Goal: Task Accomplishment & Management: Use online tool/utility

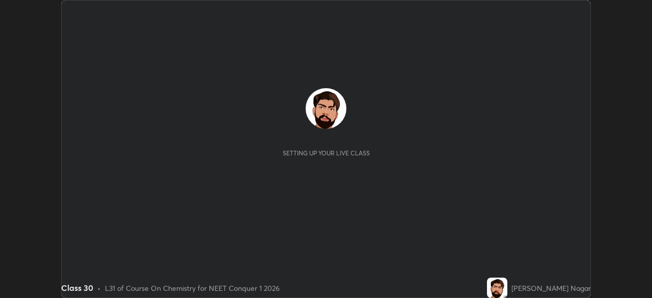
scroll to position [298, 651]
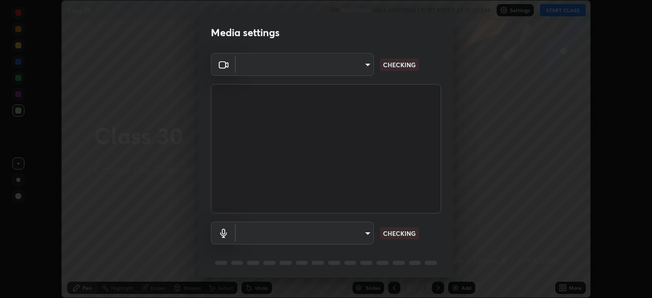
type input "8430282c75c9cf90d073dd2650c69e1562d55ee46f92edd4d0492a031e33ab74"
type input "default"
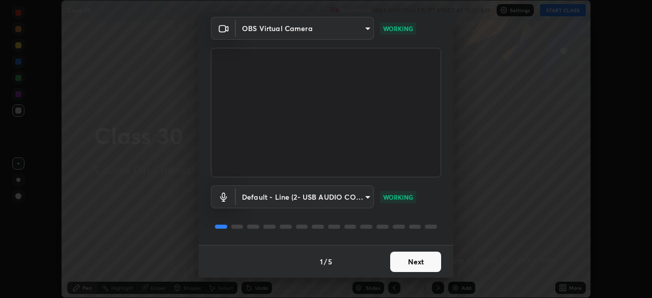
click at [416, 261] on button "Next" at bounding box center [415, 261] width 51 height 20
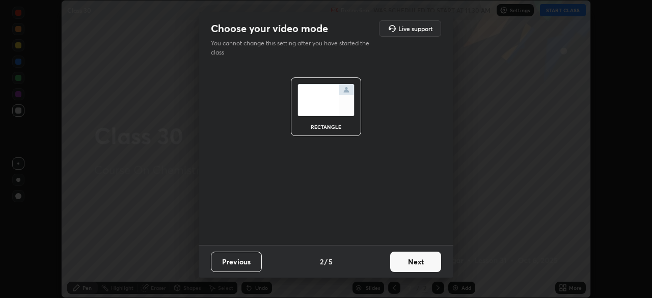
scroll to position [0, 0]
click at [420, 265] on button "Next" at bounding box center [415, 261] width 51 height 20
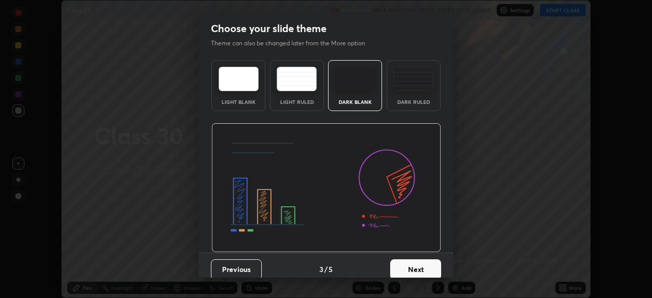
click at [421, 265] on button "Next" at bounding box center [415, 269] width 51 height 20
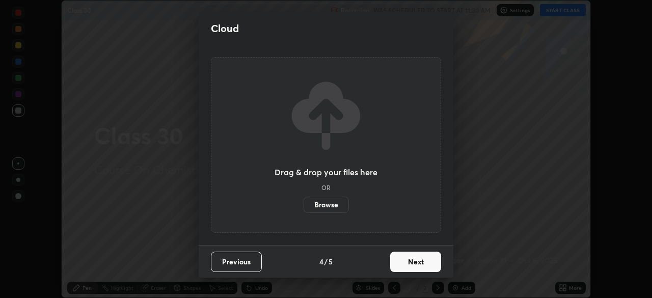
click at [421, 265] on button "Next" at bounding box center [415, 261] width 51 height 20
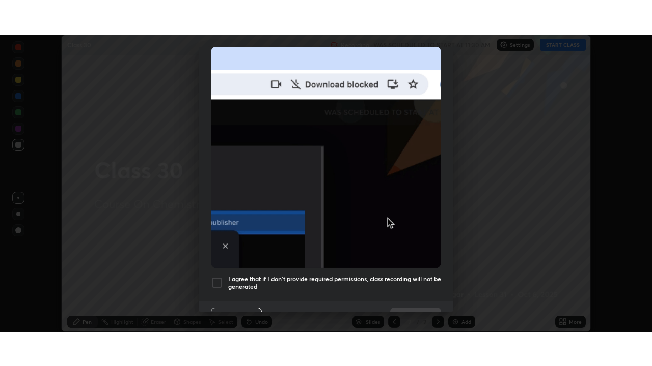
scroll to position [243, 0]
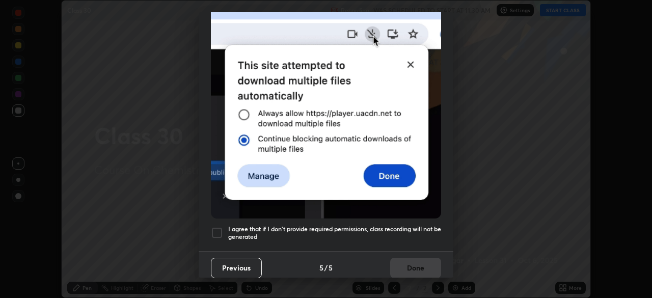
click at [407, 233] on h5 "I agree that if I don't provide required permissions, class recording will not …" at bounding box center [334, 233] width 213 height 16
click at [419, 272] on button "Done" at bounding box center [415, 268] width 51 height 20
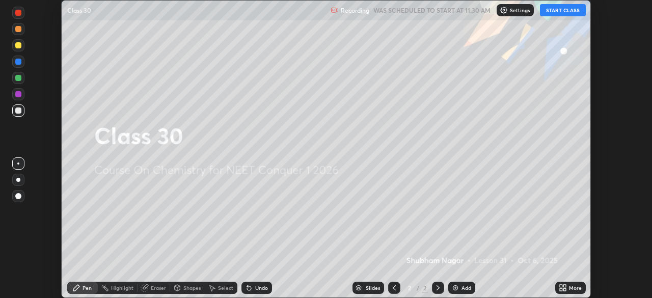
click at [578, 9] on button "START CLASS" at bounding box center [563, 10] width 46 height 12
click at [564, 286] on icon at bounding box center [564, 286] width 3 height 3
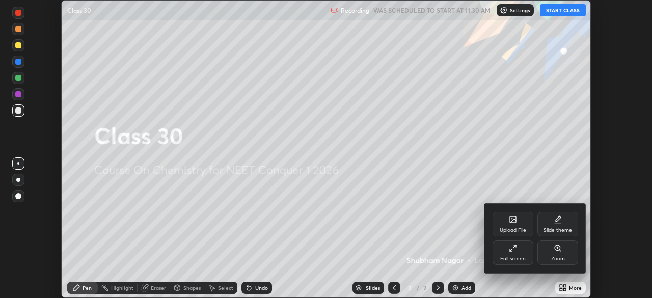
click at [517, 250] on div "Full screen" at bounding box center [512, 252] width 41 height 24
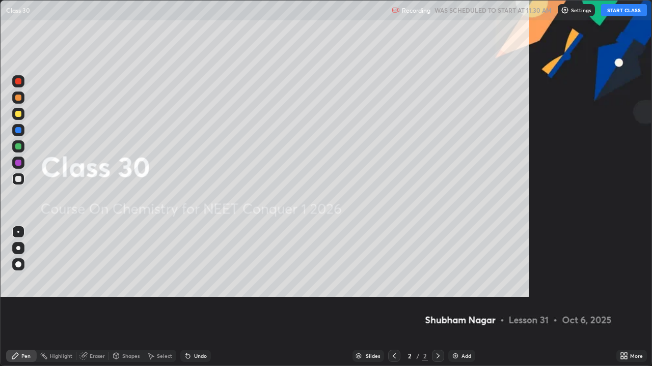
scroll to position [366, 652]
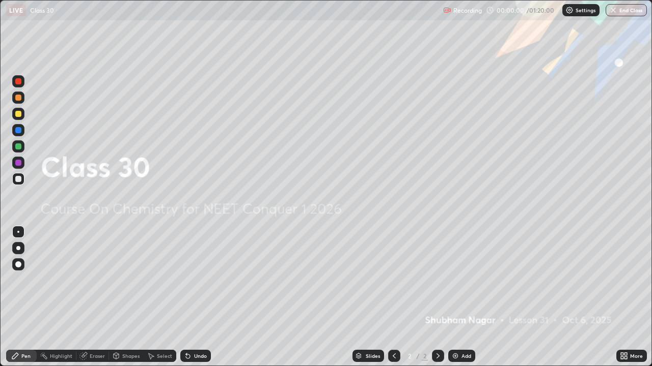
click at [461, 297] on div "Add" at bounding box center [466, 356] width 10 height 5
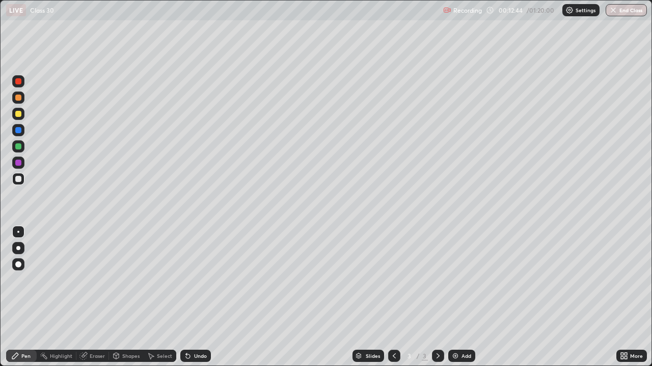
click at [19, 117] on div at bounding box center [18, 114] width 6 height 6
click at [186, 297] on icon at bounding box center [188, 357] width 4 height 4
click at [188, 297] on icon at bounding box center [188, 356] width 8 height 8
click at [18, 243] on div at bounding box center [18, 248] width 12 height 12
click at [18, 181] on div at bounding box center [18, 179] width 6 height 6
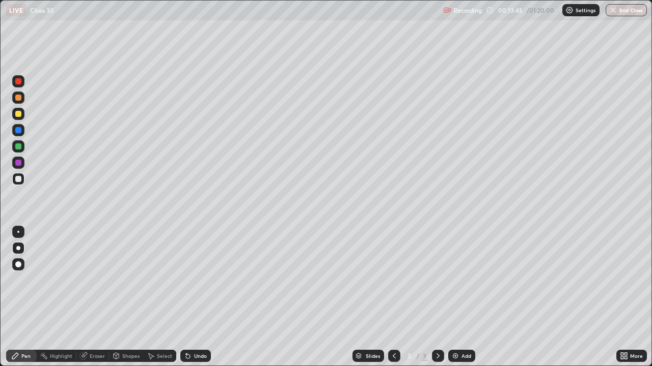
click at [18, 127] on div at bounding box center [18, 130] width 12 height 12
click at [19, 179] on div at bounding box center [18, 179] width 6 height 6
click at [20, 129] on div at bounding box center [18, 130] width 6 height 6
click at [18, 112] on div at bounding box center [18, 114] width 6 height 6
click at [18, 147] on div at bounding box center [18, 147] width 6 height 6
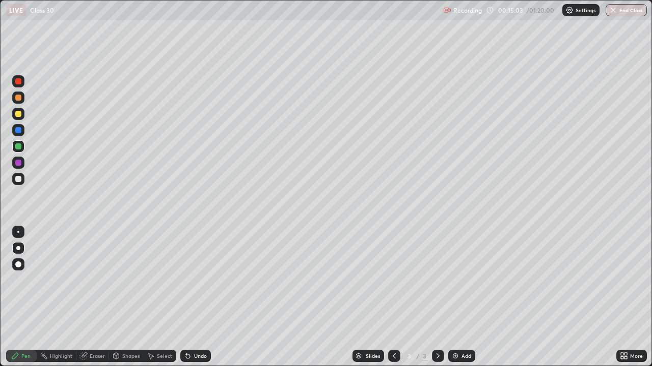
click at [18, 163] on div at bounding box center [18, 163] width 6 height 6
click at [19, 177] on div at bounding box center [18, 179] width 6 height 6
click at [456, 297] on img at bounding box center [455, 356] width 8 height 8
click at [17, 115] on div at bounding box center [18, 114] width 6 height 6
click at [18, 180] on div at bounding box center [18, 179] width 6 height 6
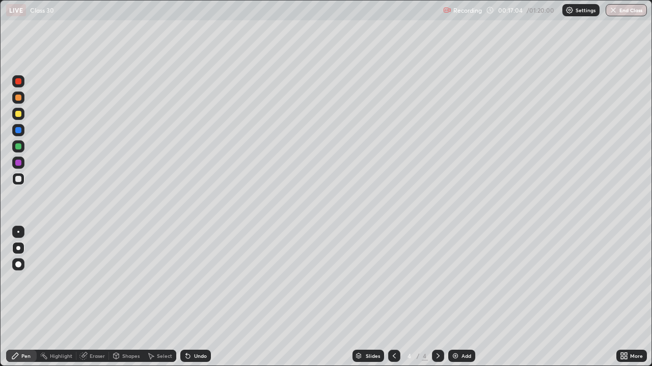
click at [23, 265] on div at bounding box center [18, 265] width 12 height 12
click at [18, 248] on div at bounding box center [18, 248] width 4 height 4
click at [17, 131] on div at bounding box center [18, 130] width 6 height 6
click at [20, 95] on div at bounding box center [18, 98] width 6 height 6
click at [19, 180] on div at bounding box center [18, 179] width 6 height 6
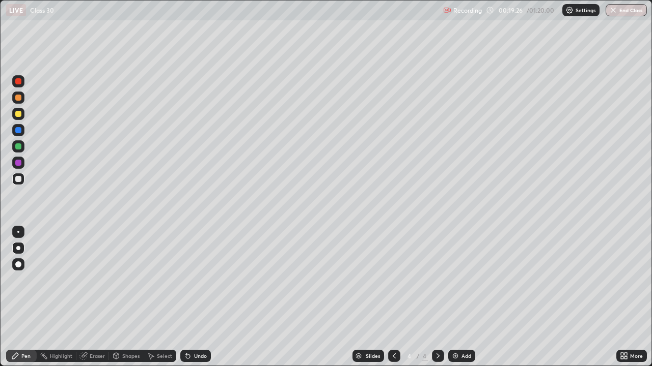
click at [434, 297] on icon at bounding box center [438, 356] width 8 height 8
click at [458, 297] on img at bounding box center [455, 356] width 8 height 8
click at [13, 127] on div at bounding box center [18, 130] width 12 height 12
click at [17, 179] on div at bounding box center [18, 179] width 6 height 6
click at [150, 297] on div "Select" at bounding box center [160, 356] width 33 height 12
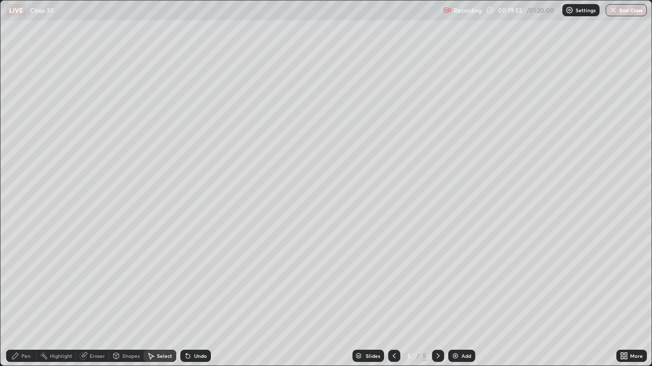
click at [150, 297] on div "Select" at bounding box center [160, 356] width 33 height 12
click at [351, 269] on div "0 ° Undo Copy Duplicate Duplicate to new slide Delete" at bounding box center [326, 183] width 651 height 365
click at [33, 297] on div "Pen" at bounding box center [21, 356] width 31 height 12
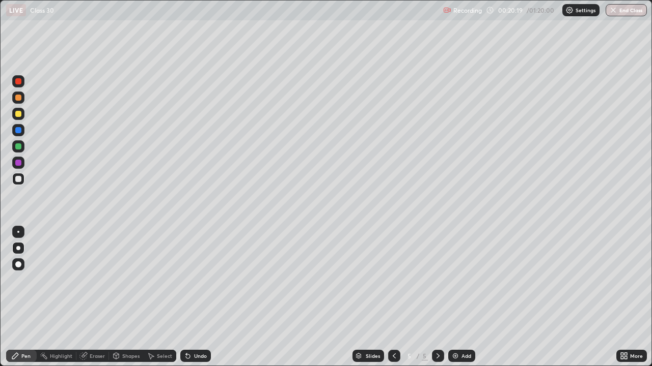
click at [18, 163] on div at bounding box center [18, 163] width 6 height 6
click at [194, 297] on div "Undo" at bounding box center [200, 356] width 13 height 5
click at [18, 181] on div at bounding box center [18, 179] width 6 height 6
click at [296, 297] on div "Slides 5 / 5 Add" at bounding box center [413, 356] width 405 height 20
click at [432, 297] on div at bounding box center [438, 356] width 12 height 12
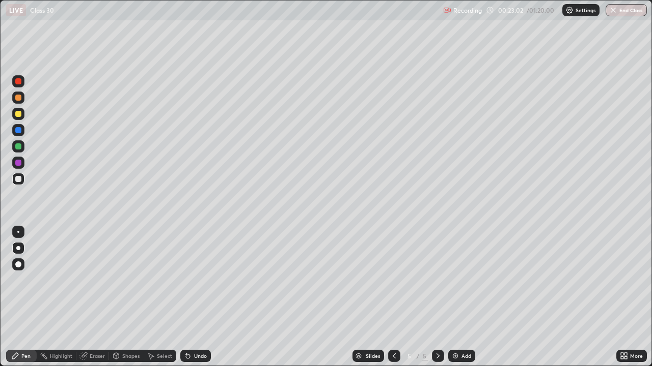
click at [453, 297] on div "Add" at bounding box center [461, 356] width 27 height 12
click at [21, 131] on div at bounding box center [18, 130] width 6 height 6
click at [23, 179] on div at bounding box center [18, 179] width 12 height 12
click at [270, 297] on div "Slides 6 / 6 Add" at bounding box center [413, 356] width 405 height 20
click at [390, 297] on icon at bounding box center [394, 356] width 8 height 8
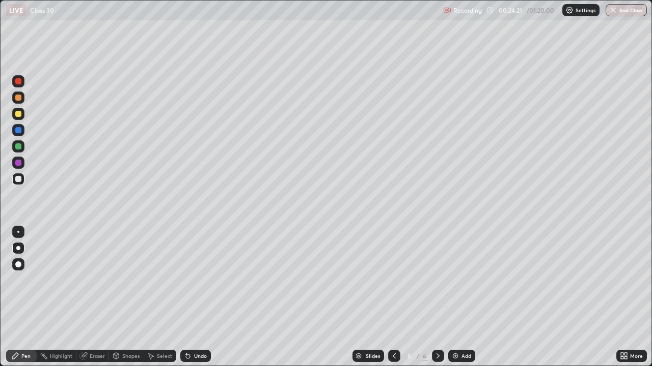
click at [392, 297] on icon at bounding box center [394, 356] width 8 height 8
click at [394, 297] on icon at bounding box center [394, 356] width 8 height 8
click at [437, 297] on icon at bounding box center [438, 356] width 8 height 8
click at [438, 297] on div at bounding box center [438, 356] width 12 height 12
click at [437, 297] on div at bounding box center [438, 356] width 12 height 12
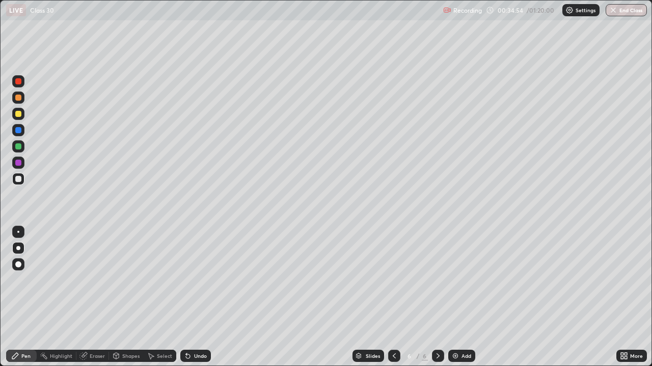
click at [457, 297] on img at bounding box center [455, 356] width 8 height 8
click at [23, 297] on div "Pen" at bounding box center [25, 356] width 9 height 5
click at [27, 297] on div "Pen" at bounding box center [25, 356] width 9 height 5
click at [191, 297] on div "Undo" at bounding box center [195, 356] width 31 height 12
click at [90, 297] on div "Eraser" at bounding box center [97, 356] width 15 height 5
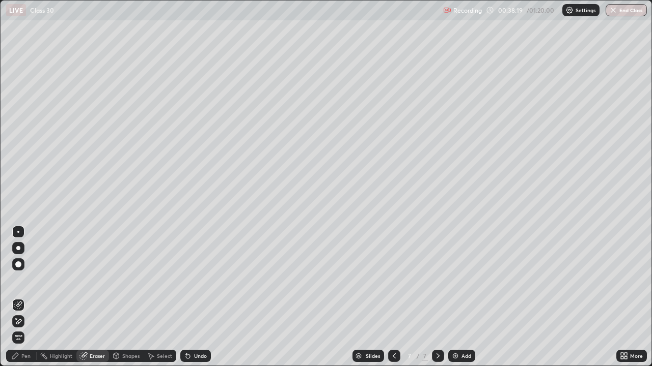
click at [18, 262] on div at bounding box center [18, 265] width 6 height 6
click at [31, 297] on div "Pen" at bounding box center [21, 356] width 31 height 12
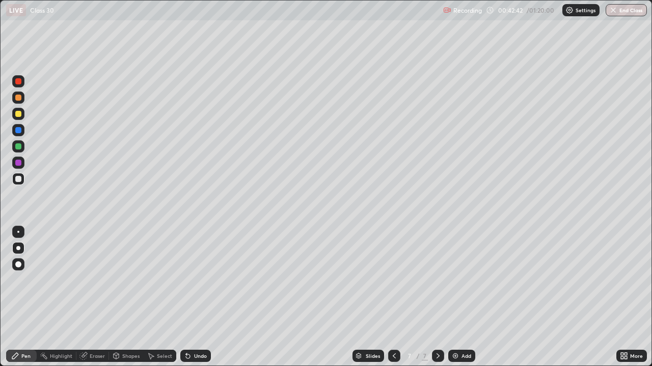
click at [437, 297] on icon at bounding box center [438, 356] width 8 height 8
click at [457, 297] on img at bounding box center [455, 356] width 8 height 8
click at [17, 130] on div at bounding box center [18, 130] width 6 height 6
click at [16, 164] on div at bounding box center [18, 163] width 6 height 6
click at [20, 132] on div at bounding box center [18, 130] width 6 height 6
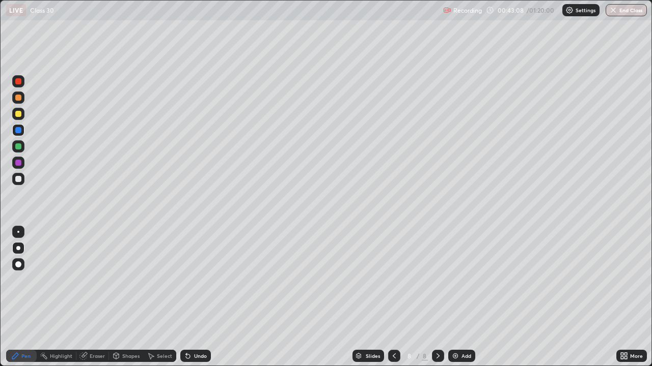
click at [20, 111] on div at bounding box center [18, 114] width 6 height 6
click at [396, 297] on icon at bounding box center [394, 356] width 8 height 8
click at [436, 297] on div at bounding box center [438, 356] width 12 height 12
click at [13, 130] on div at bounding box center [18, 130] width 12 height 12
click at [155, 297] on div "Select" at bounding box center [160, 356] width 33 height 12
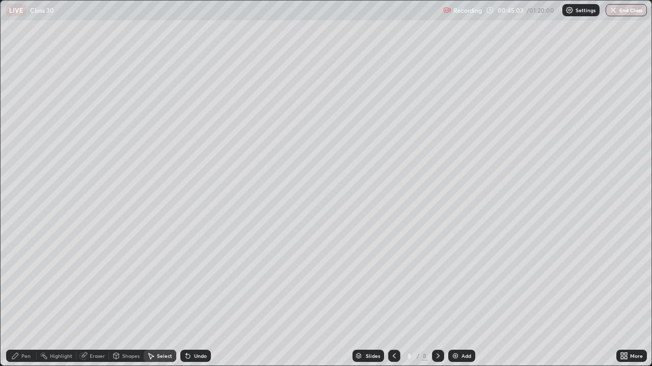
click at [61, 297] on div "Highlight" at bounding box center [61, 356] width 22 height 5
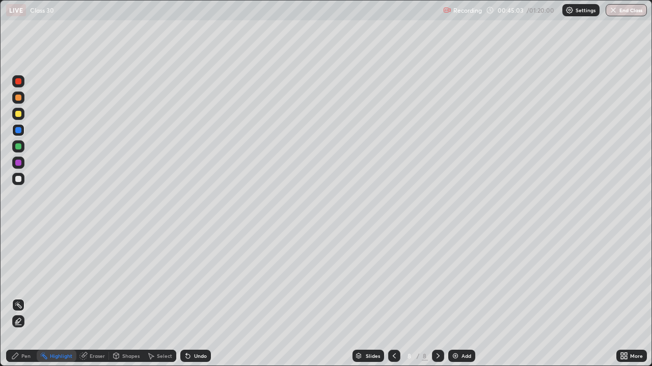
click at [83, 297] on icon at bounding box center [83, 356] width 7 height 7
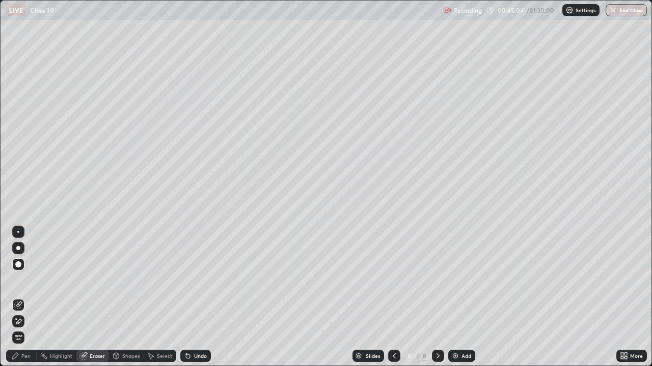
click at [18, 297] on span "Erase all" at bounding box center [18, 338] width 11 height 6
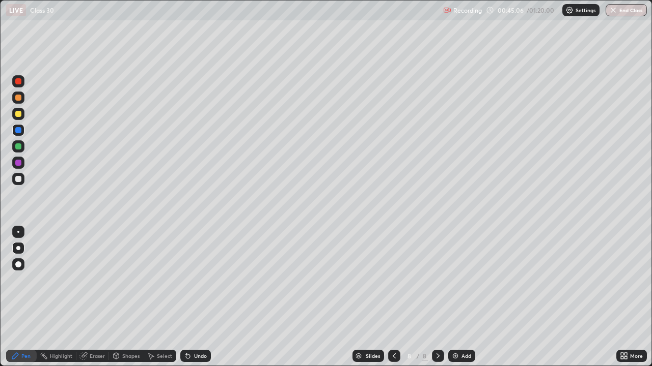
click at [19, 184] on div at bounding box center [18, 179] width 12 height 12
click at [185, 297] on div "Undo" at bounding box center [195, 356] width 31 height 12
click at [191, 297] on div "Undo" at bounding box center [195, 356] width 31 height 12
click at [17, 158] on div at bounding box center [18, 163] width 12 height 12
click at [15, 146] on div at bounding box center [18, 147] width 6 height 6
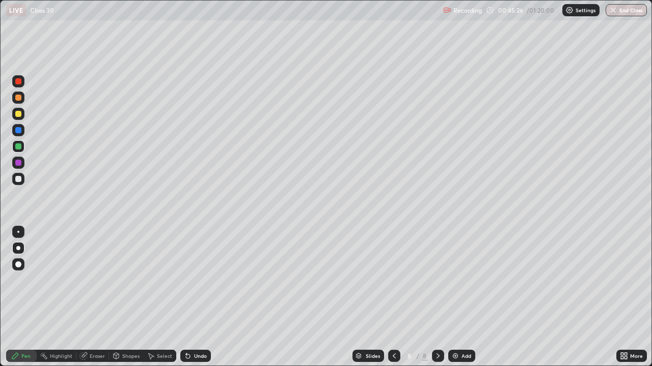
click at [17, 132] on div at bounding box center [18, 130] width 6 height 6
click at [19, 167] on div at bounding box center [18, 163] width 12 height 12
click at [13, 176] on div at bounding box center [18, 179] width 12 height 12
click at [17, 182] on div at bounding box center [18, 179] width 6 height 6
click at [17, 147] on div at bounding box center [18, 147] width 6 height 6
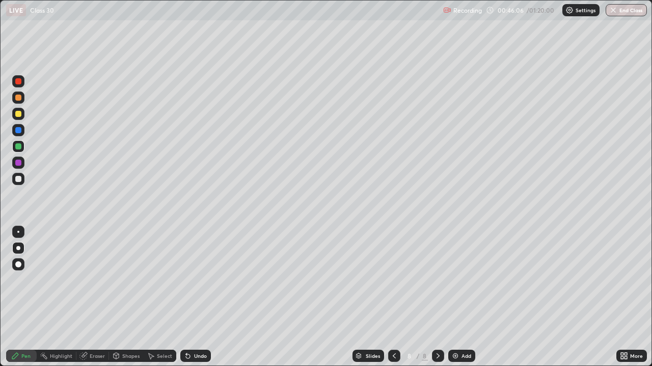
click at [16, 129] on div at bounding box center [18, 130] width 6 height 6
click at [14, 164] on div at bounding box center [18, 163] width 12 height 12
click at [20, 130] on div at bounding box center [18, 130] width 6 height 6
click at [432, 297] on div at bounding box center [438, 356] width 12 height 12
click at [457, 297] on img at bounding box center [455, 356] width 8 height 8
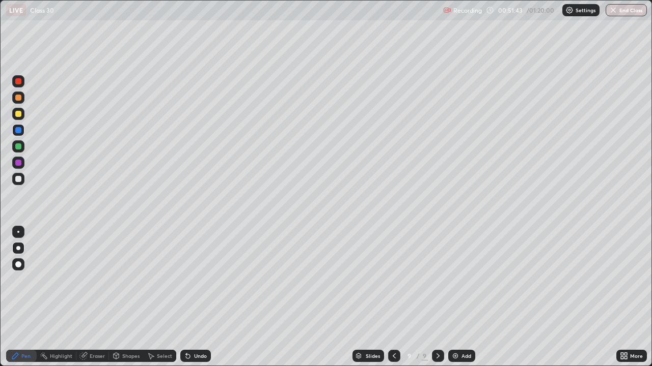
click at [17, 115] on div at bounding box center [18, 114] width 6 height 6
click at [194, 297] on div "Undo" at bounding box center [200, 356] width 13 height 5
click at [190, 297] on icon at bounding box center [188, 356] width 8 height 8
click at [19, 180] on div at bounding box center [18, 179] width 6 height 6
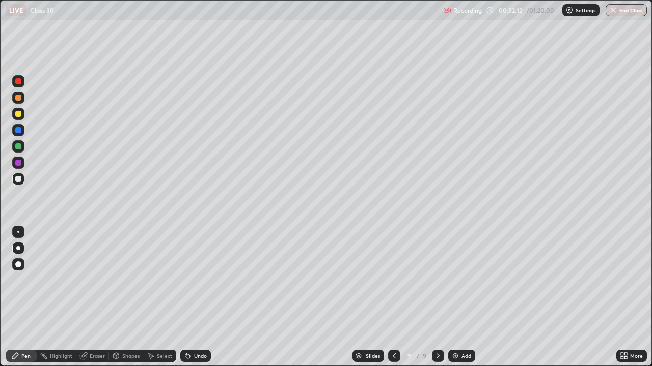
click at [192, 297] on div "Undo" at bounding box center [195, 356] width 31 height 12
click at [16, 163] on div at bounding box center [18, 163] width 6 height 6
click at [186, 297] on icon at bounding box center [188, 357] width 4 height 4
click at [186, 297] on icon at bounding box center [186, 354] width 1 height 1
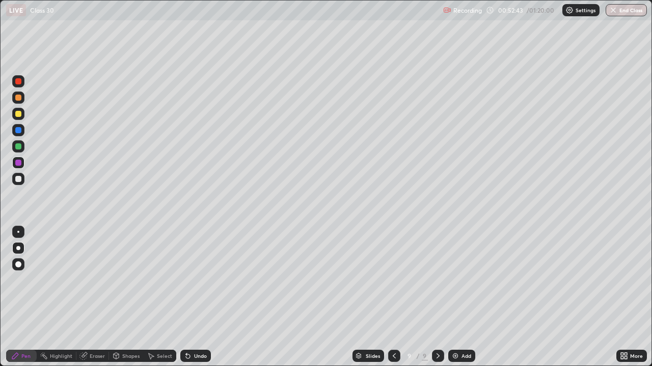
click at [186, 297] on icon at bounding box center [186, 354] width 1 height 1
click at [190, 297] on div "Undo" at bounding box center [195, 356] width 31 height 12
click at [19, 147] on div at bounding box center [18, 147] width 6 height 6
click at [22, 129] on div at bounding box center [18, 130] width 12 height 12
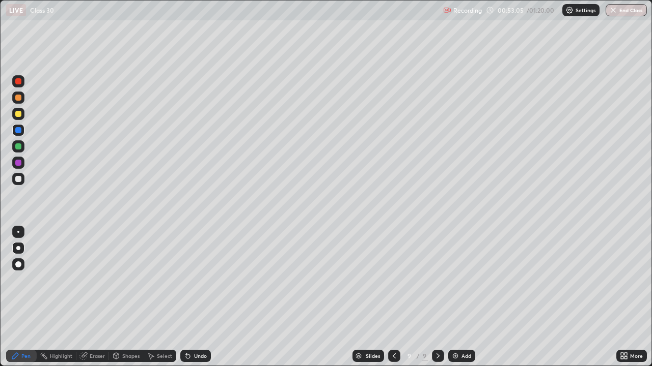
click at [17, 148] on div at bounding box center [18, 147] width 6 height 6
click at [18, 183] on div at bounding box center [18, 179] width 12 height 12
click at [17, 134] on div at bounding box center [18, 130] width 12 height 12
click at [18, 147] on div at bounding box center [18, 147] width 6 height 6
click at [18, 165] on div at bounding box center [18, 163] width 6 height 6
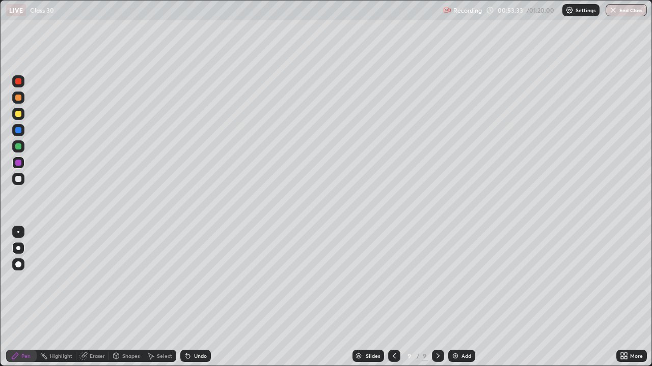
click at [19, 143] on div at bounding box center [18, 146] width 12 height 12
click at [16, 114] on div at bounding box center [18, 114] width 6 height 6
click at [17, 132] on div at bounding box center [18, 130] width 6 height 6
click at [15, 152] on div at bounding box center [18, 146] width 12 height 12
click at [20, 116] on div at bounding box center [18, 114] width 6 height 6
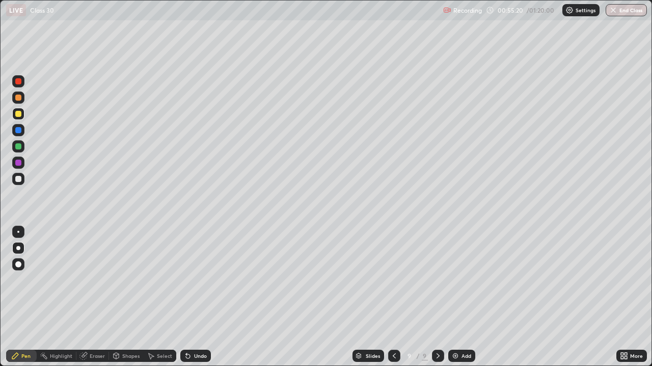
click at [17, 98] on div at bounding box center [18, 98] width 6 height 6
click at [191, 297] on div "Undo" at bounding box center [195, 356] width 31 height 12
click at [16, 163] on div at bounding box center [18, 163] width 6 height 6
click at [87, 297] on icon at bounding box center [83, 356] width 8 height 8
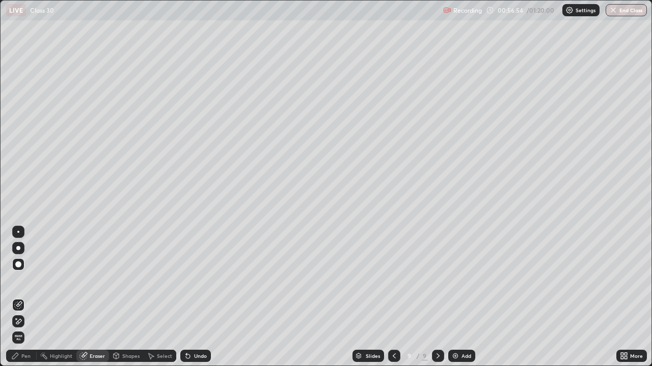
click at [16, 297] on icon at bounding box center [15, 356] width 6 height 6
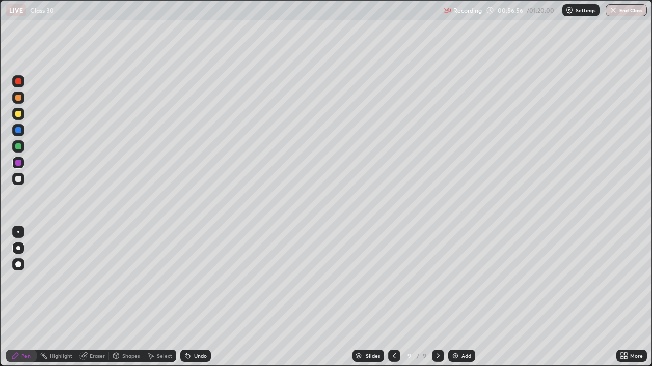
click at [17, 97] on div at bounding box center [18, 98] width 6 height 6
click at [196, 297] on div "Undo" at bounding box center [195, 356] width 31 height 12
click at [190, 297] on div "Undo" at bounding box center [195, 356] width 31 height 12
click at [191, 297] on div "Undo" at bounding box center [195, 356] width 31 height 12
click at [391, 297] on div at bounding box center [394, 356] width 12 height 20
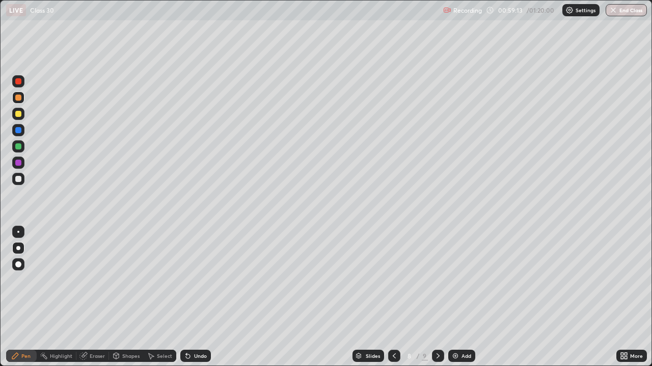
click at [436, 297] on div at bounding box center [438, 356] width 12 height 12
click at [455, 297] on img at bounding box center [455, 356] width 8 height 8
click at [18, 177] on div at bounding box center [18, 179] width 6 height 6
click at [18, 164] on div at bounding box center [18, 163] width 6 height 6
click at [392, 297] on icon at bounding box center [393, 356] width 8 height 8
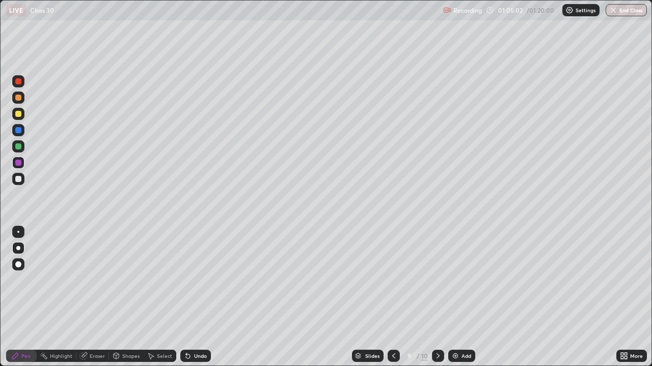
click at [441, 297] on div at bounding box center [438, 356] width 12 height 12
click at [392, 297] on icon at bounding box center [393, 356] width 8 height 8
click at [436, 297] on icon at bounding box center [438, 356] width 8 height 8
click at [607, 10] on button "End Class" at bounding box center [625, 10] width 41 height 12
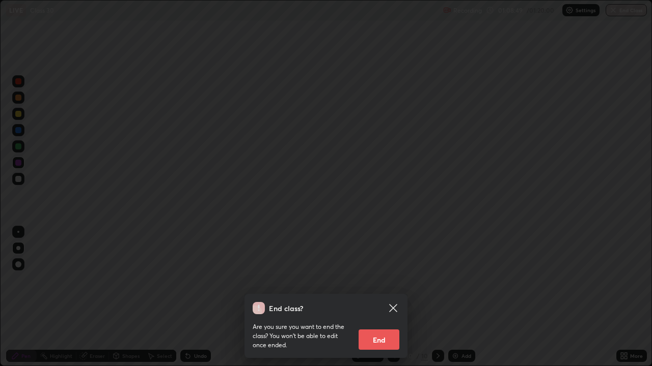
click at [372, 297] on button "End" at bounding box center [378, 340] width 41 height 20
